Goal: Check status: Check status

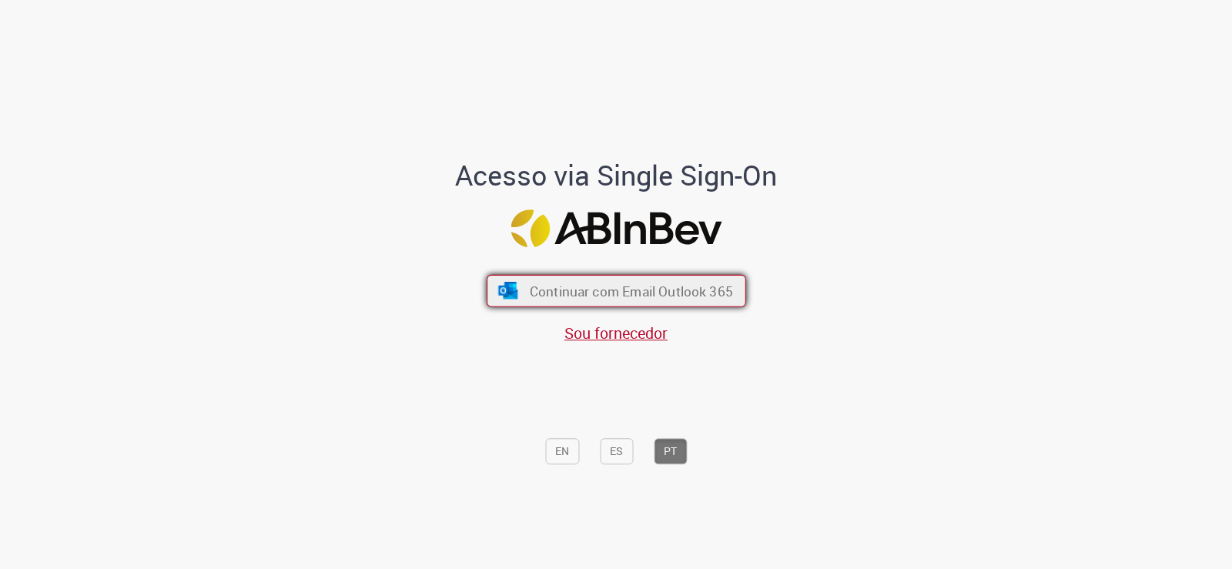
click at [616, 290] on span "Continuar com Email Outlook 365" at bounding box center [630, 291] width 203 height 18
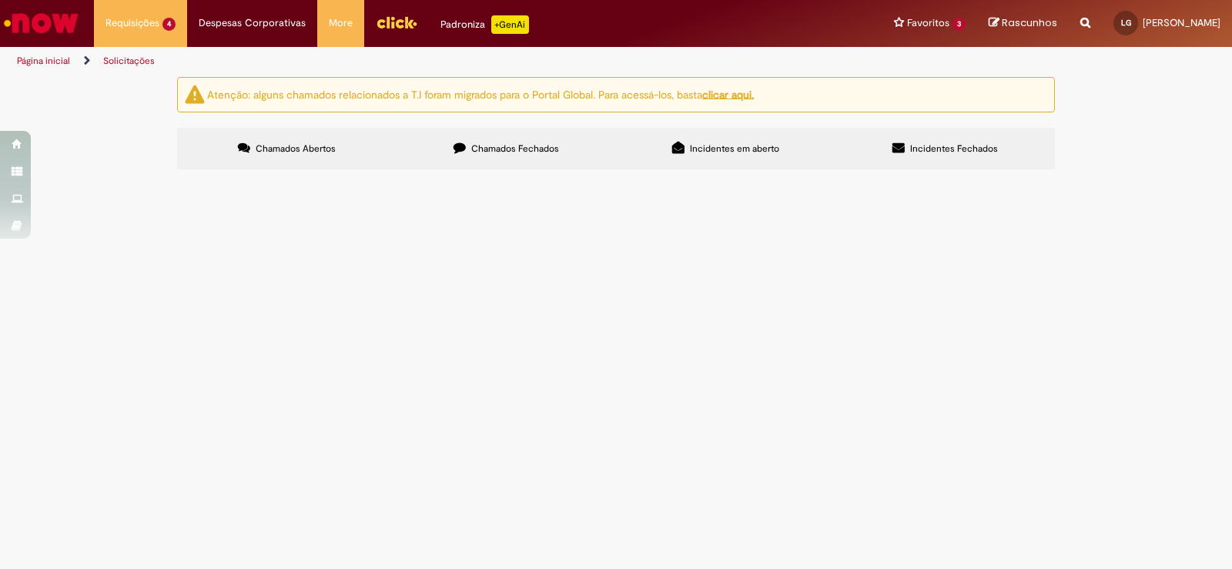
click at [0, 0] on span "solicito desbloqueio pdv 14414" at bounding box center [0, 0] width 0 height 0
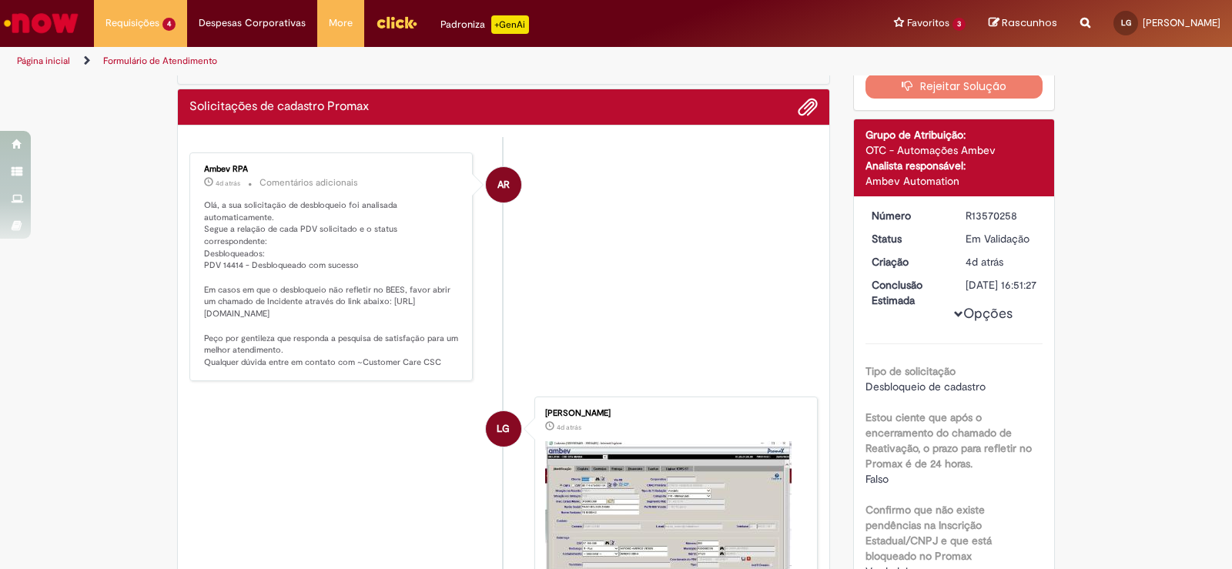
scroll to position [154, 0]
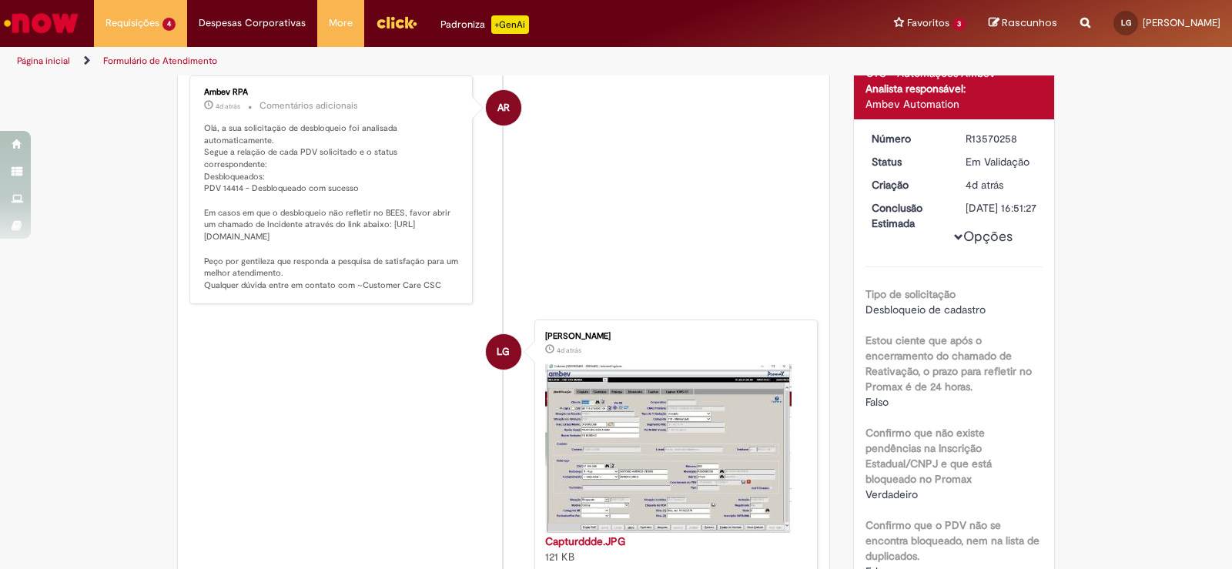
drag, startPoint x: 1013, startPoint y: 365, endPoint x: 1017, endPoint y: 357, distance: 9.3
click at [1013, 365] on label "Estou ciente que após o encerramento do chamado de Reativação, o prazo para ref…" at bounding box center [955, 364] width 178 height 62
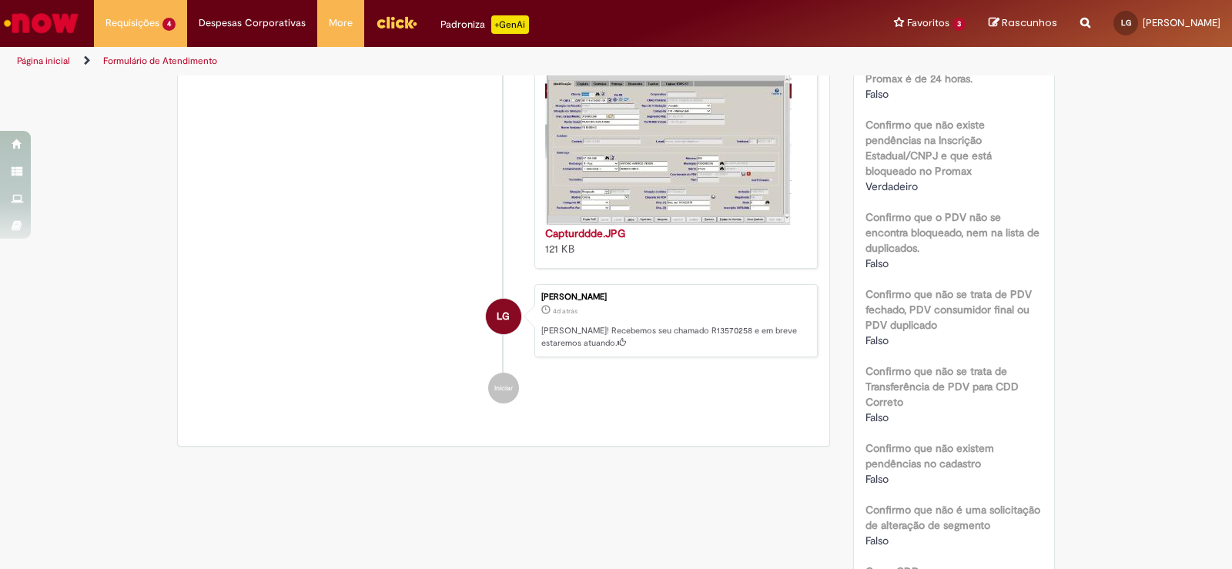
scroll to position [616, 0]
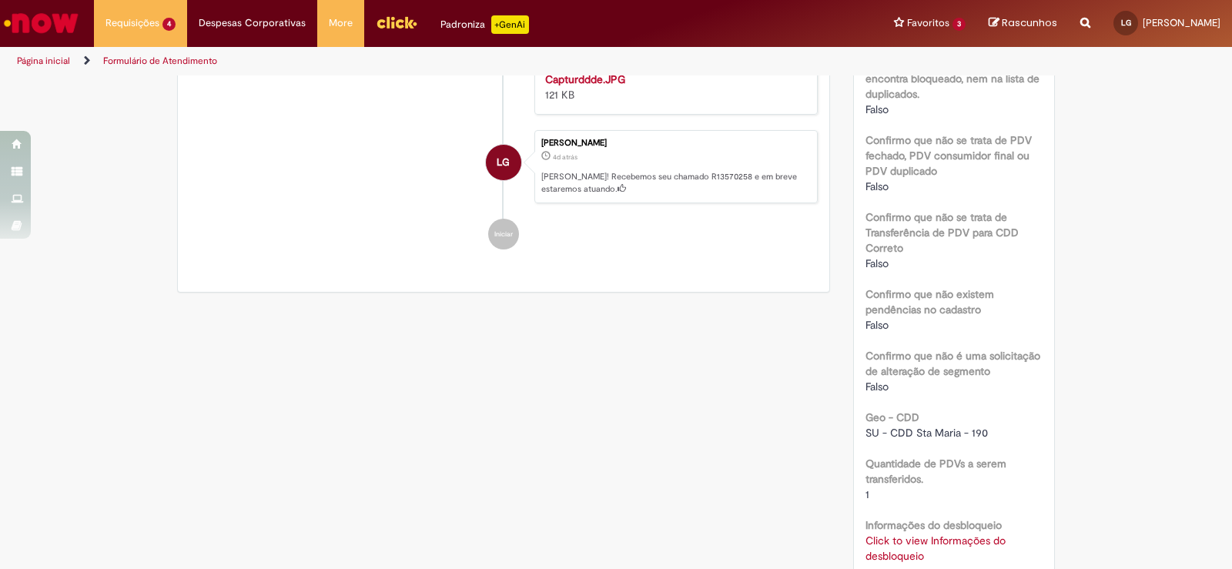
click at [469, 507] on div "Verificar Código de Barras Aguardando Aprovação Aguardando atendimento Em andam…" at bounding box center [616, 138] width 901 height 1354
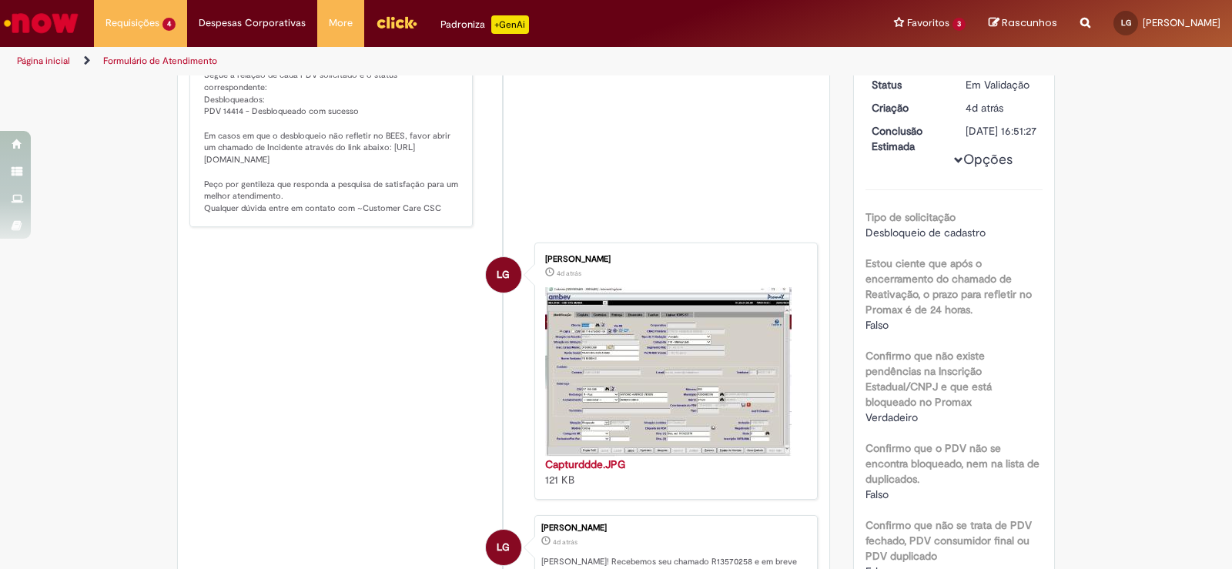
scroll to position [0, 0]
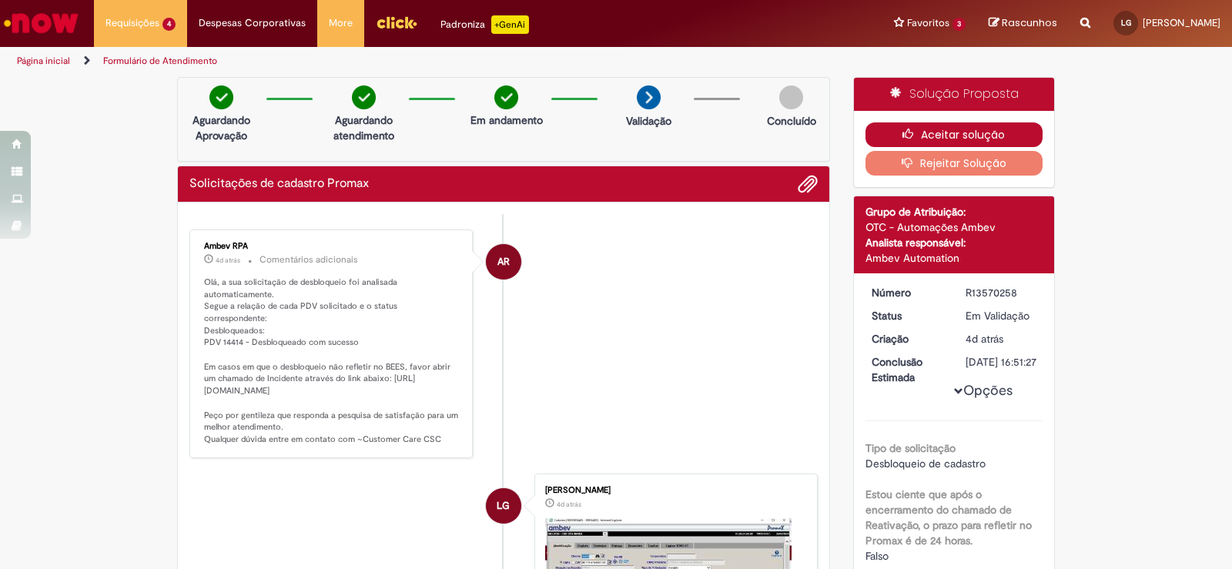
click at [916, 133] on button "Aceitar solução" at bounding box center [955, 134] width 178 height 25
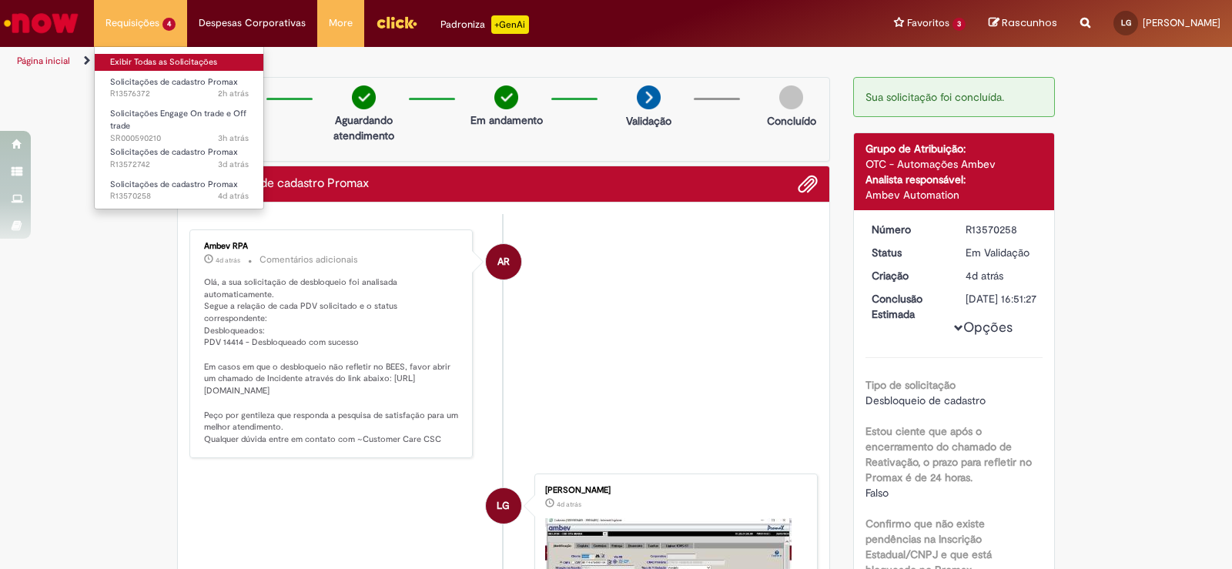
click at [137, 65] on link "Exibir Todas as Solicitações" at bounding box center [179, 62] width 169 height 17
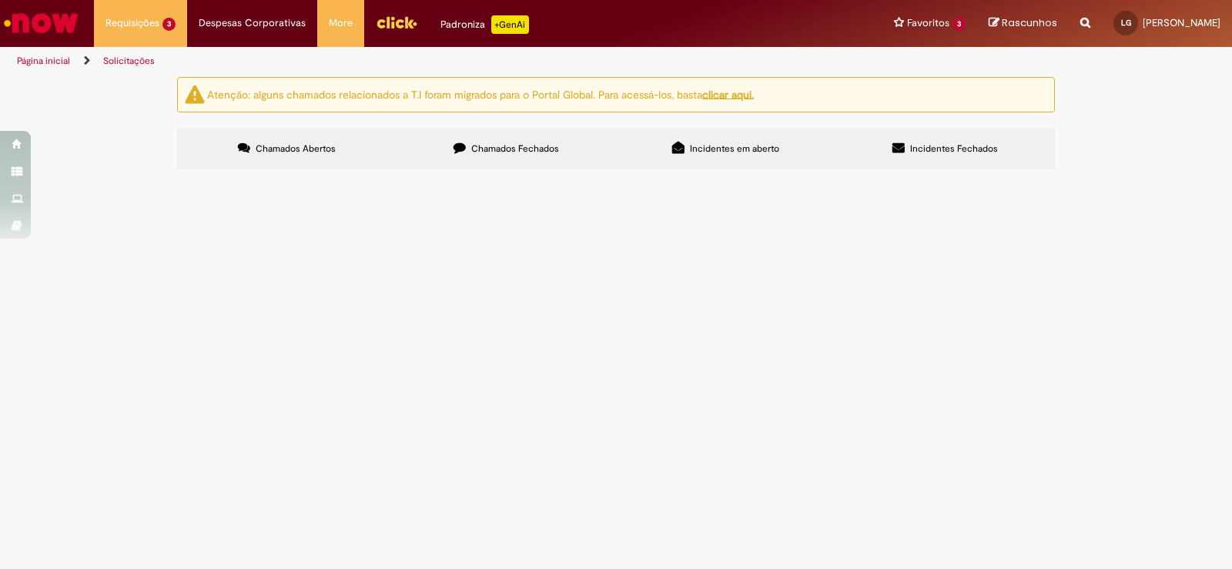
click at [0, 0] on span "solicito reativação do pdv" at bounding box center [0, 0] width 0 height 0
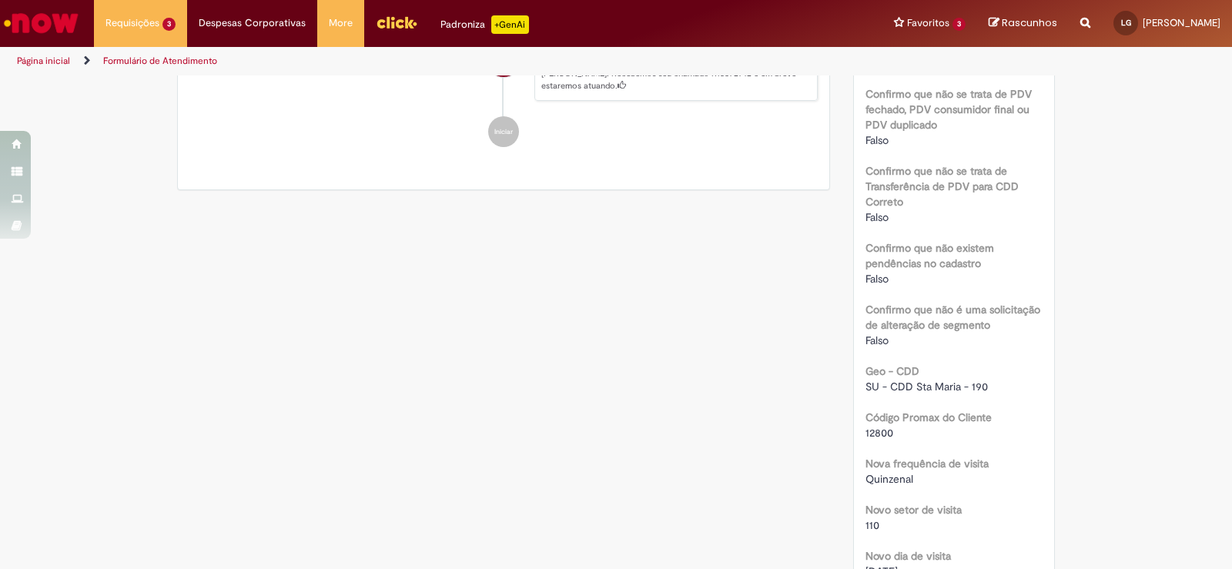
scroll to position [770, 0]
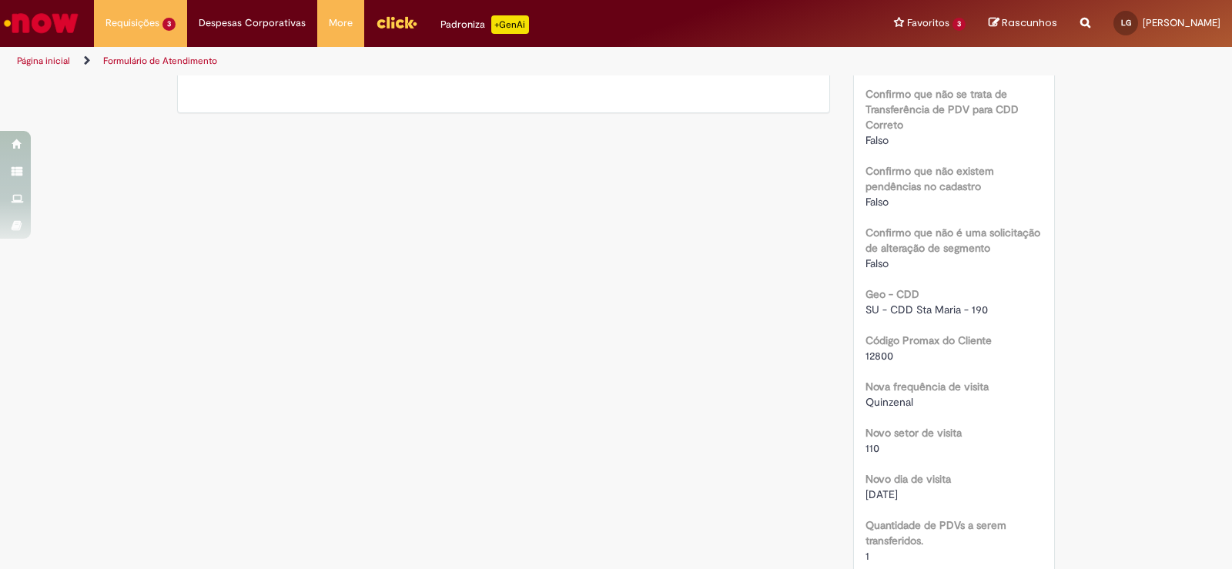
click at [455, 552] on div "Verificar Código de Barras Aguardando Aprovação Aguardando atendimento Em andam…" at bounding box center [616, 91] width 901 height 1569
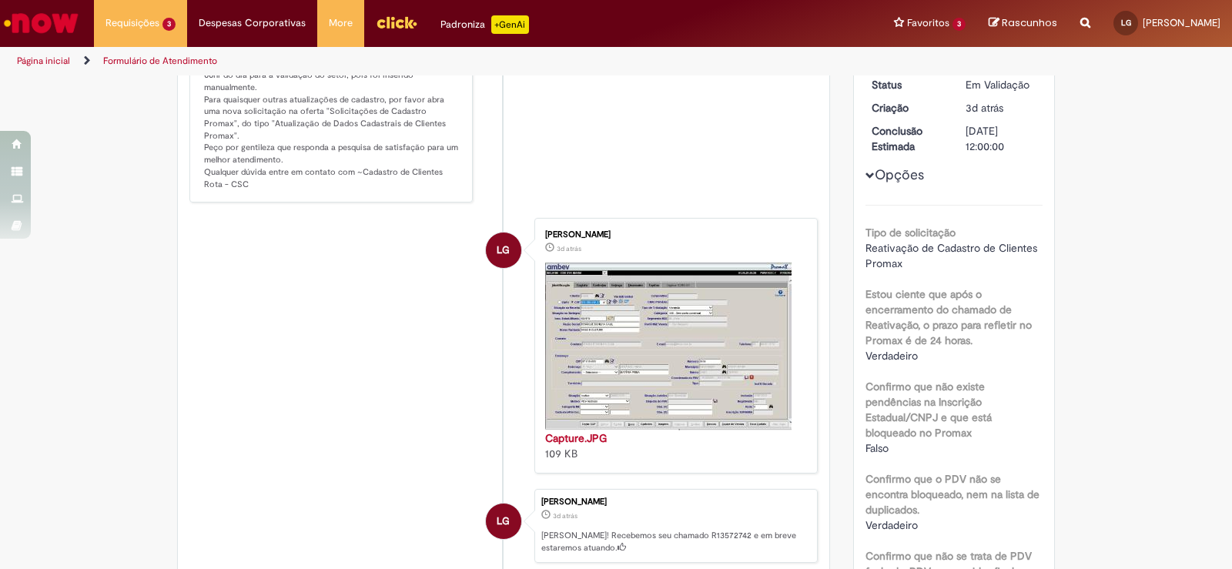
scroll to position [0, 0]
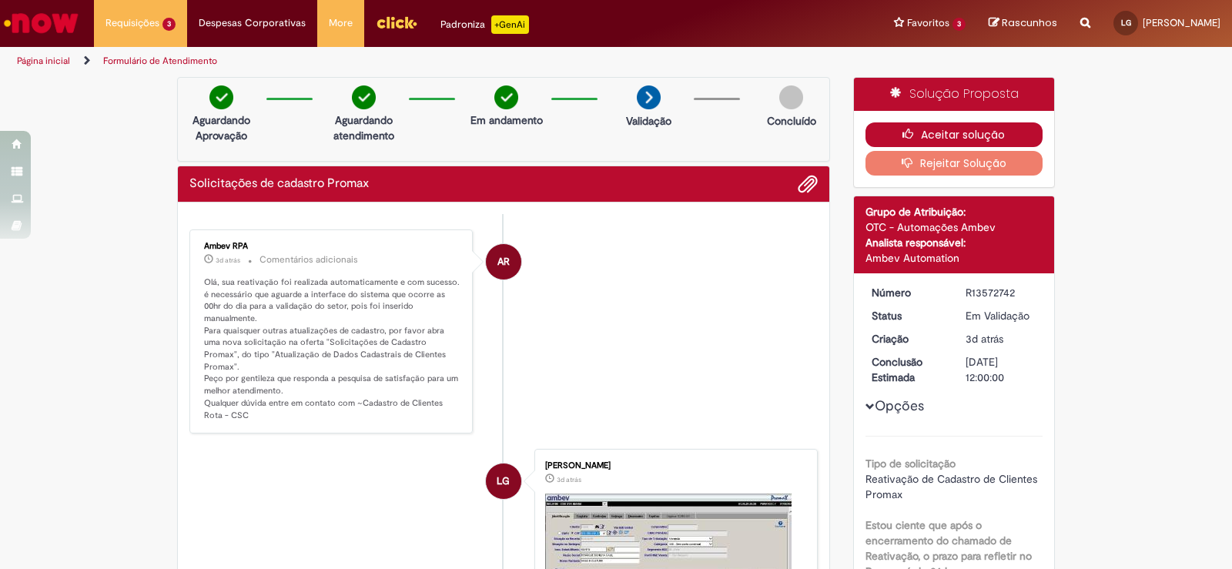
click at [902, 137] on icon "button" at bounding box center [911, 134] width 18 height 11
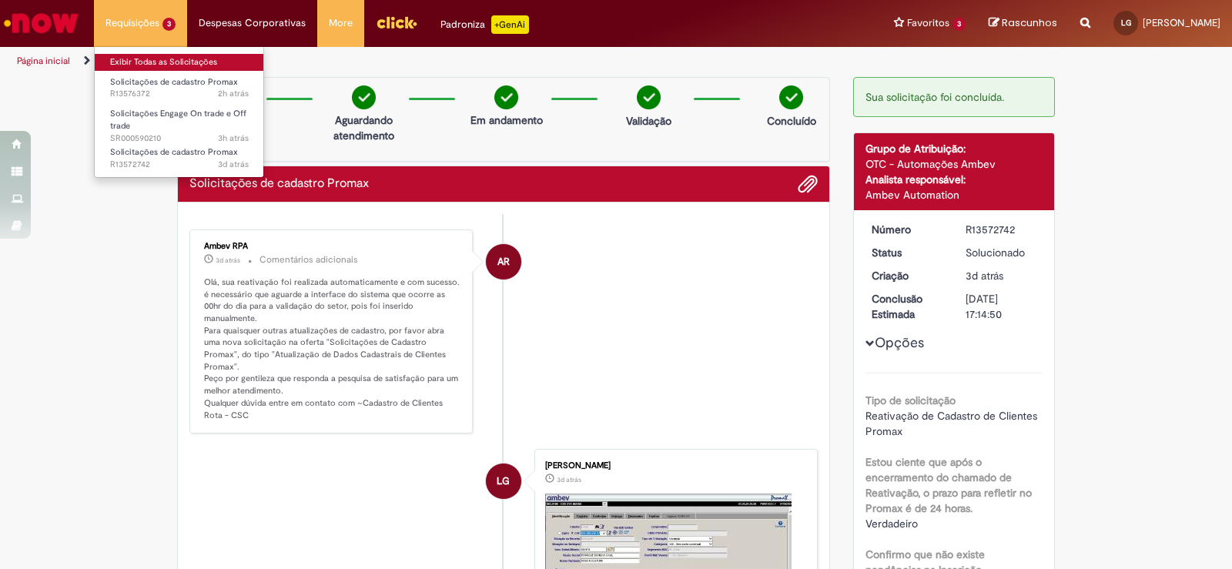
click at [142, 56] on link "Exibir Todas as Solicitações" at bounding box center [179, 62] width 169 height 17
